Goal: Task Accomplishment & Management: Use online tool/utility

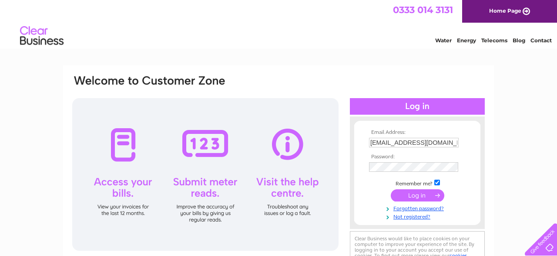
click at [409, 199] on input "submit" at bounding box center [418, 195] width 54 height 12
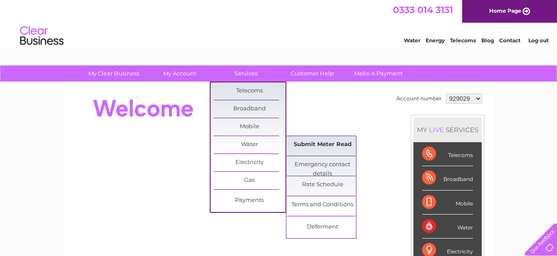
click at [307, 141] on link "Submit Meter Read" at bounding box center [323, 144] width 72 height 17
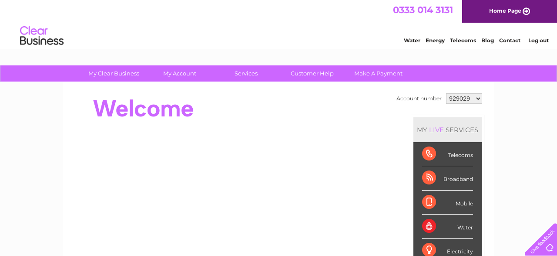
select select "929091"
click option "929091" at bounding box center [0, 0] width 0 height 0
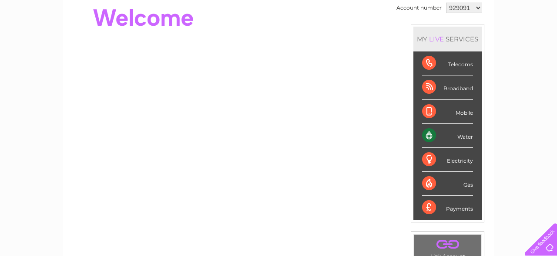
click at [428, 133] on div "Water" at bounding box center [447, 136] width 51 height 24
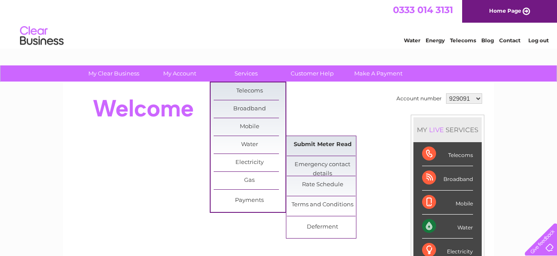
click at [330, 142] on link "Submit Meter Read" at bounding box center [323, 144] width 72 height 17
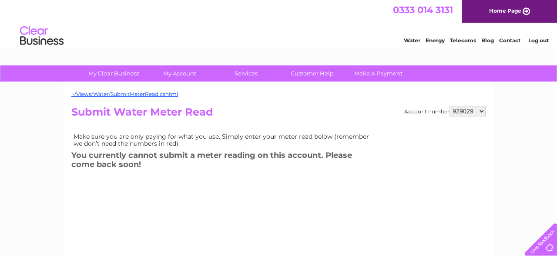
click at [450, 106] on select "929029 929091 1151417" at bounding box center [468, 111] width 36 height 10
select select "1151417"
click option "1151417" at bounding box center [0, 0] width 0 height 0
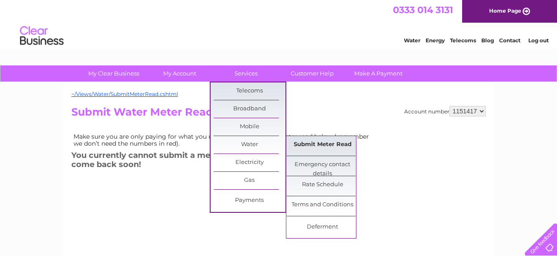
click at [337, 139] on link "Submit Meter Read" at bounding box center [323, 144] width 72 height 17
click at [337, 142] on link "Submit Meter Read" at bounding box center [323, 144] width 72 height 17
